Goal: Navigation & Orientation: Find specific page/section

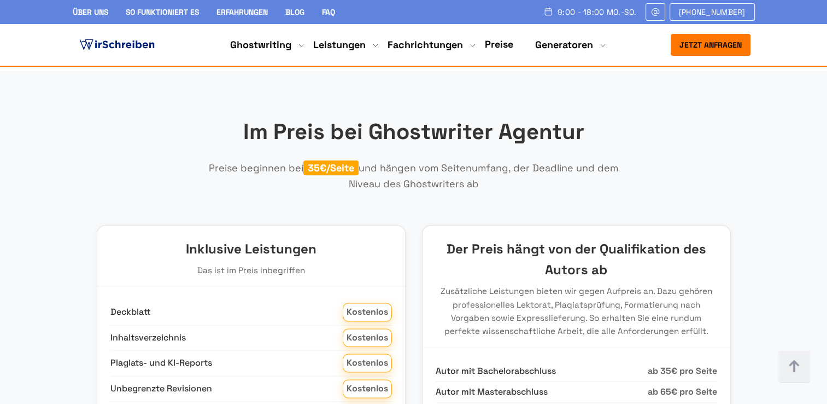
scroll to position [1367, 0]
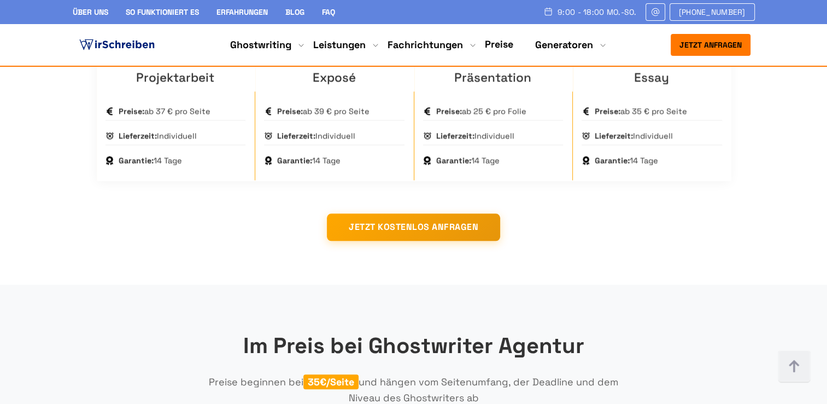
scroll to position [766, 0]
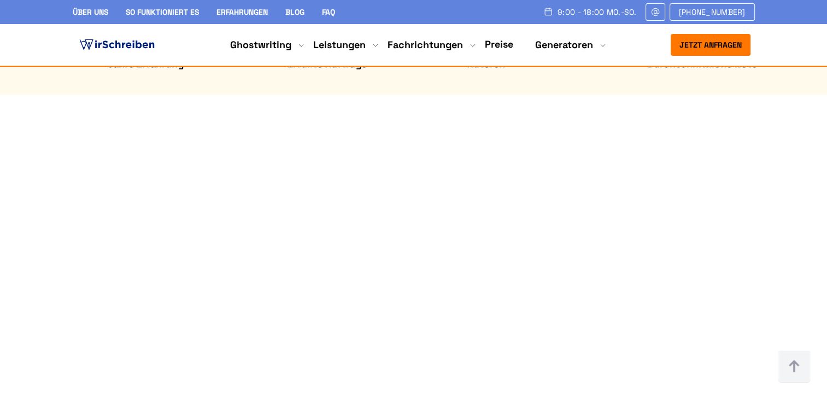
scroll to position [547, 0]
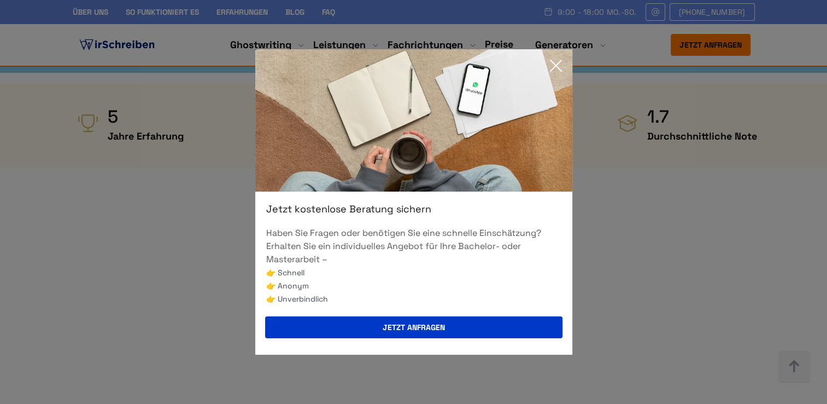
click at [550, 68] on icon at bounding box center [556, 66] width 22 height 22
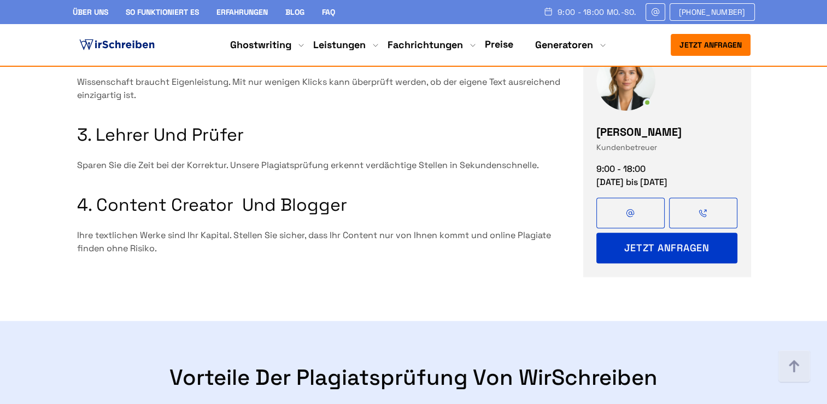
scroll to position [1422, 0]
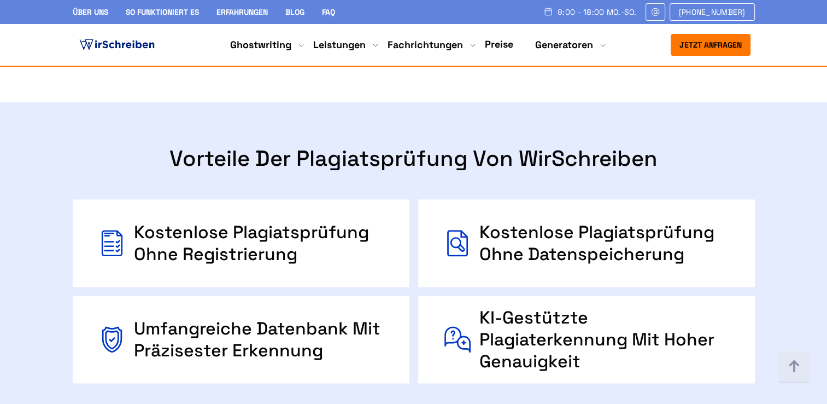
click at [112, 221] on img at bounding box center [112, 243] width 26 height 44
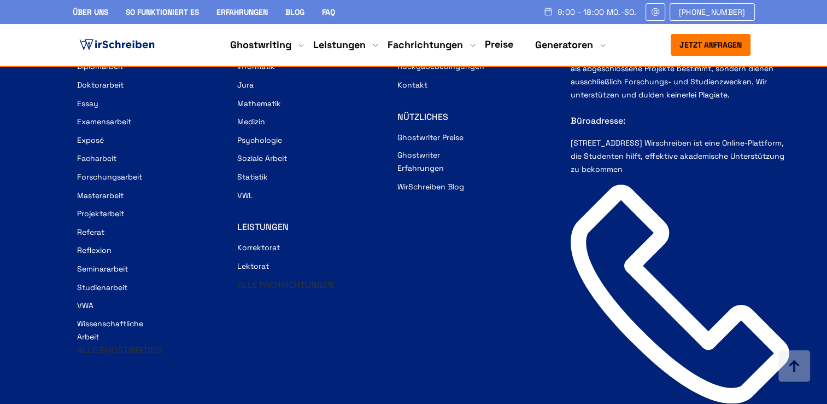
scroll to position [5238, 0]
